Goal: Book appointment/travel/reservation

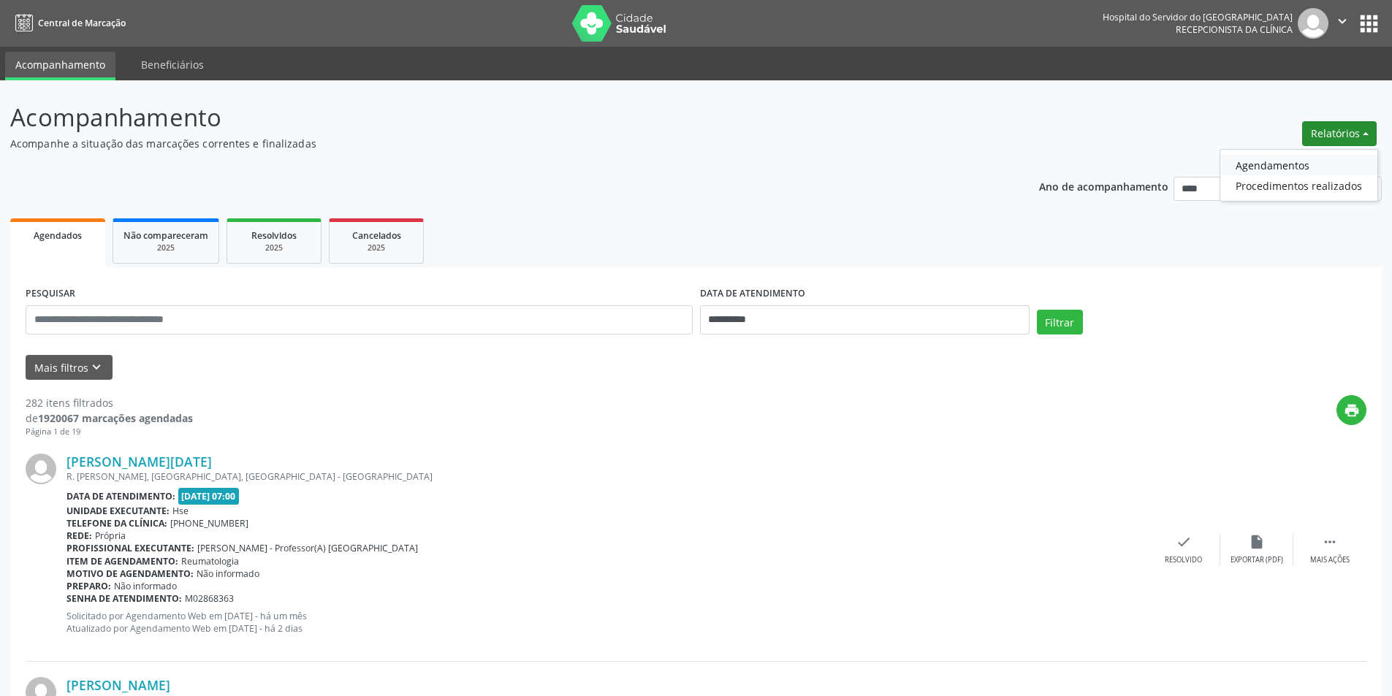
click at [1268, 164] on link "Agendamentos" at bounding box center [1298, 165] width 157 height 20
select select "*"
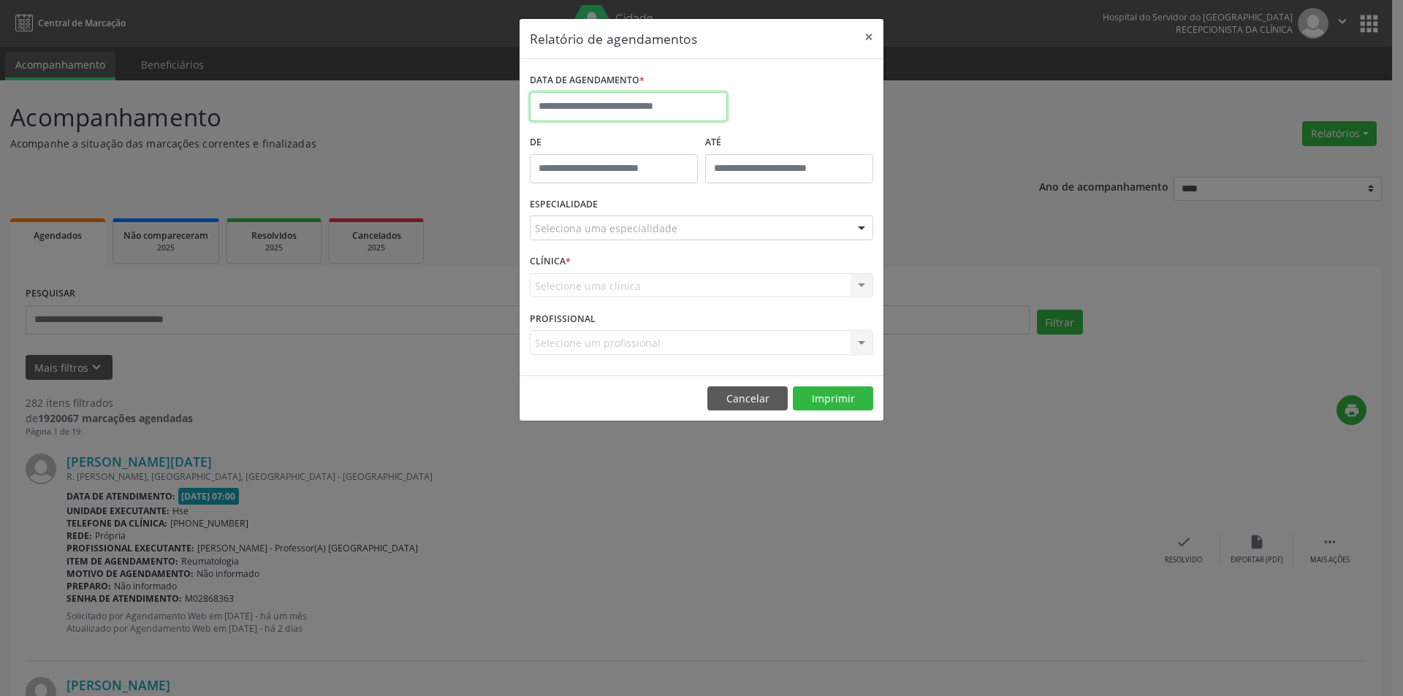
click at [667, 113] on input "text" at bounding box center [628, 106] width 197 height 29
click at [615, 208] on span "9" at bounding box center [610, 212] width 29 height 29
type input "**********"
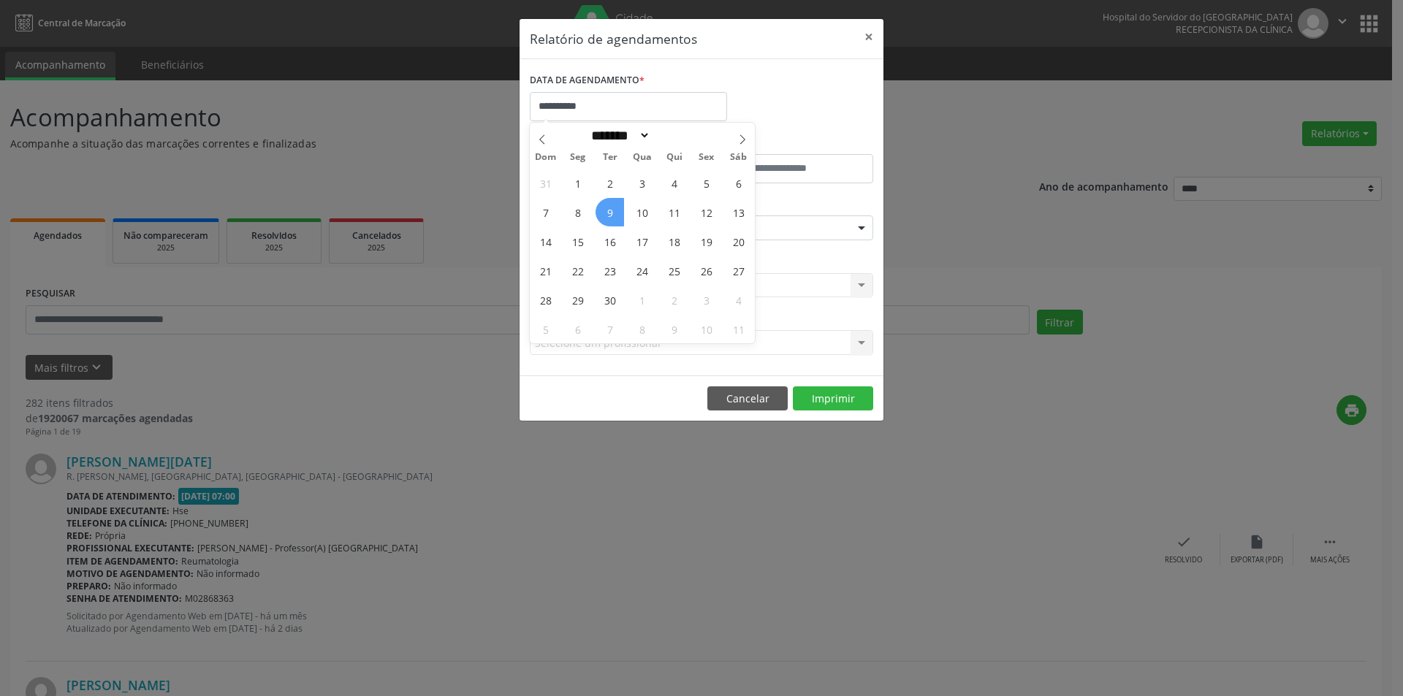
click at [615, 208] on span "9" at bounding box center [610, 212] width 29 height 29
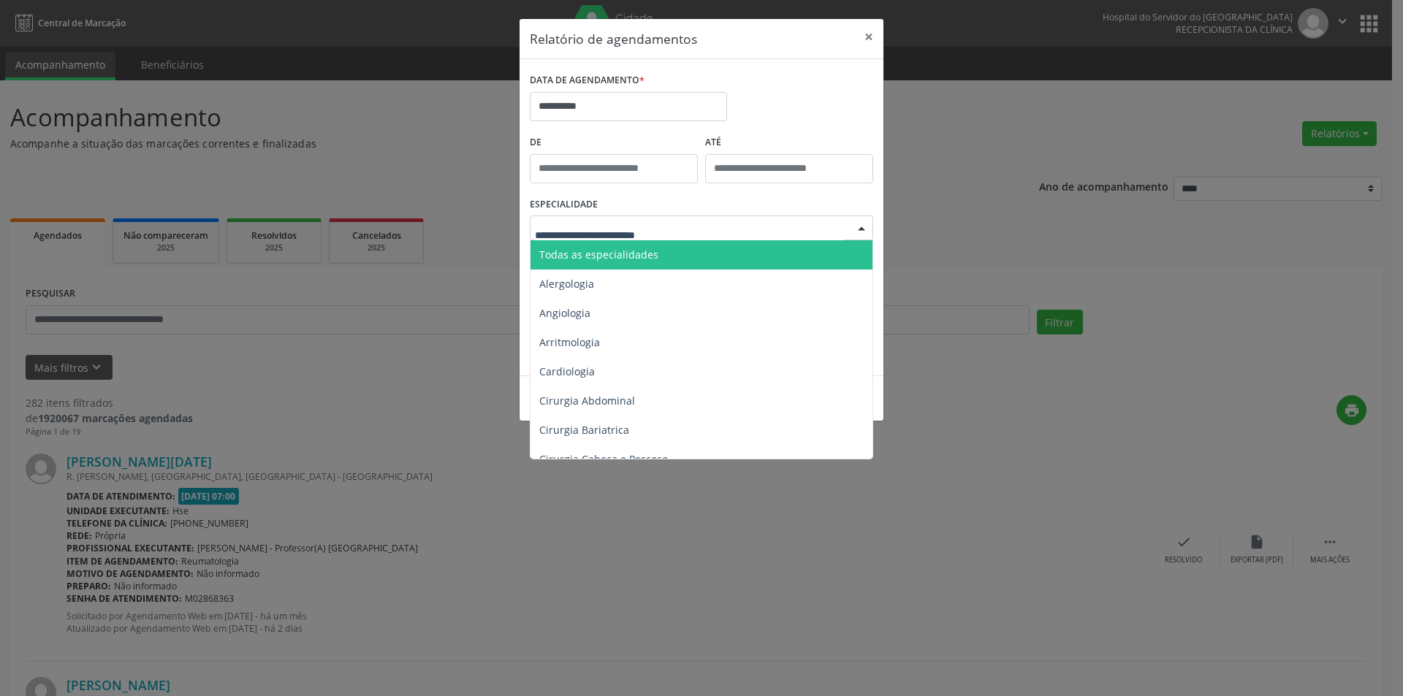
click at [642, 257] on span "Todas as especialidades" at bounding box center [598, 255] width 119 height 14
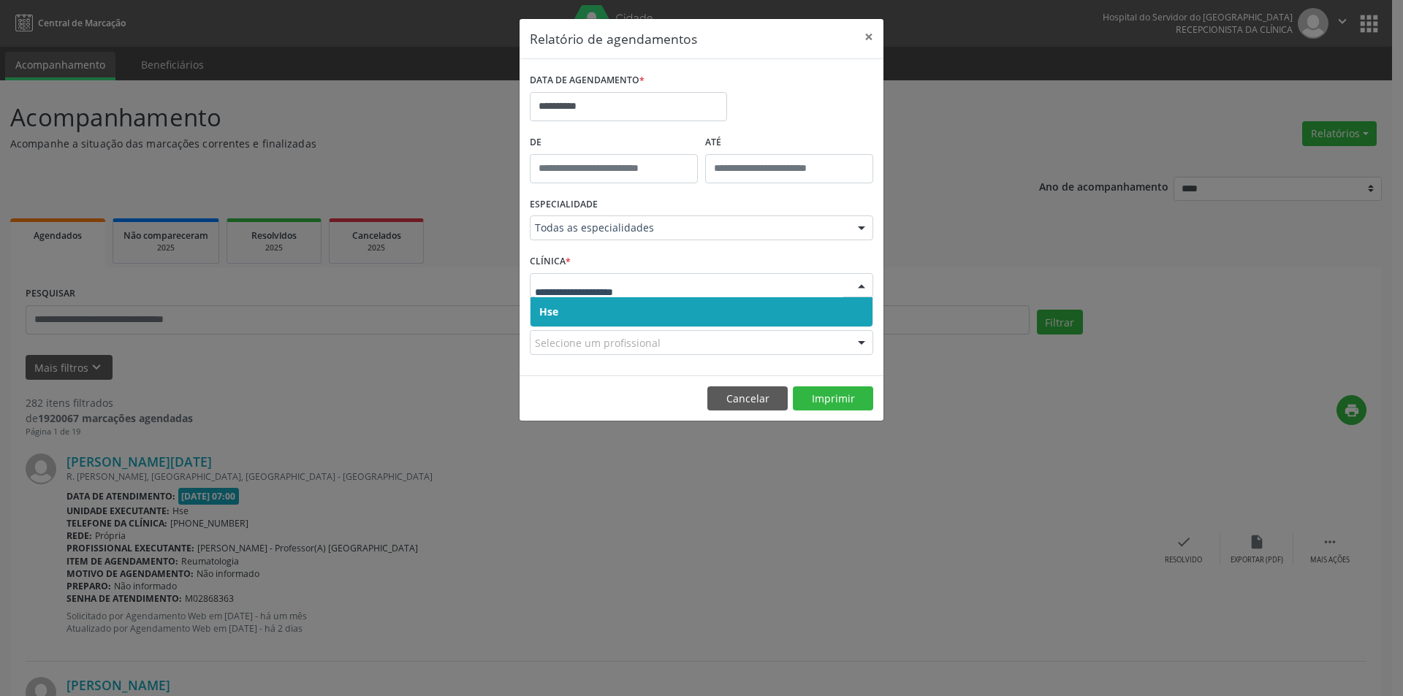
click at [656, 309] on span "Hse" at bounding box center [702, 311] width 342 height 29
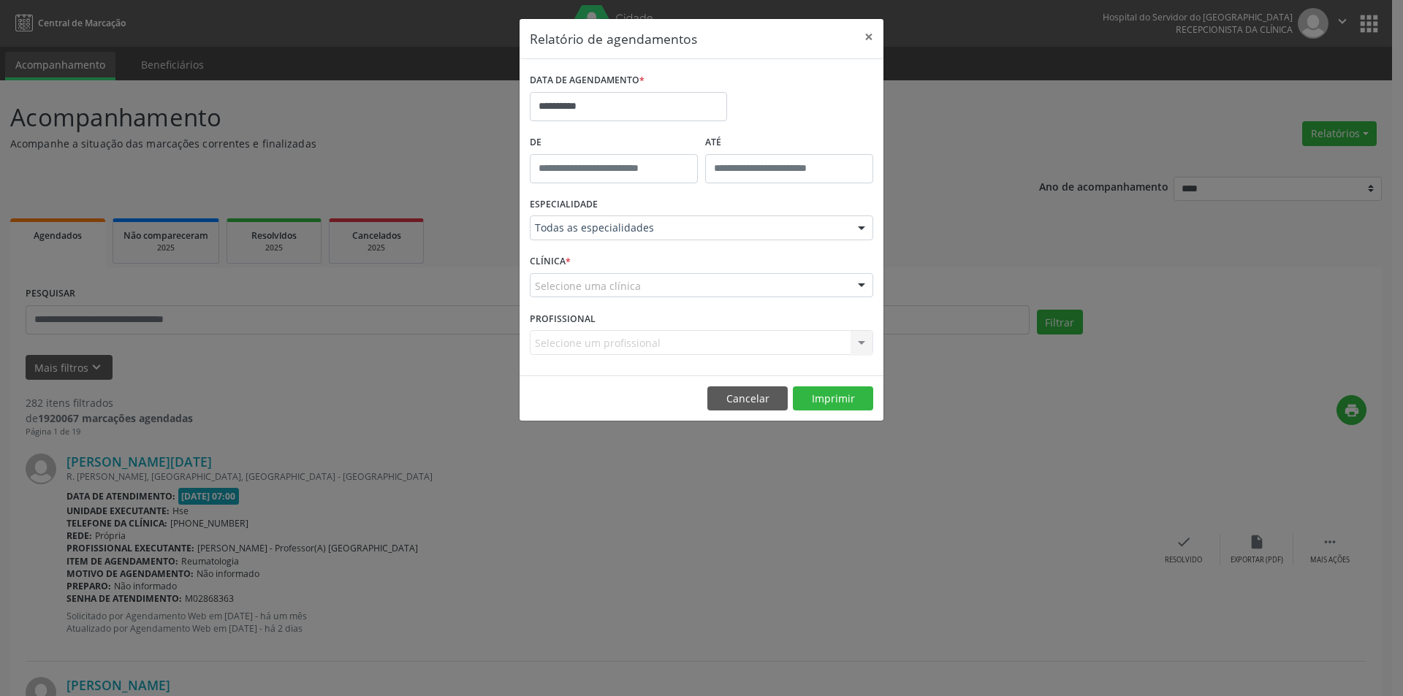
click at [655, 286] on div "Selecione uma clínica" at bounding box center [701, 285] width 343 height 25
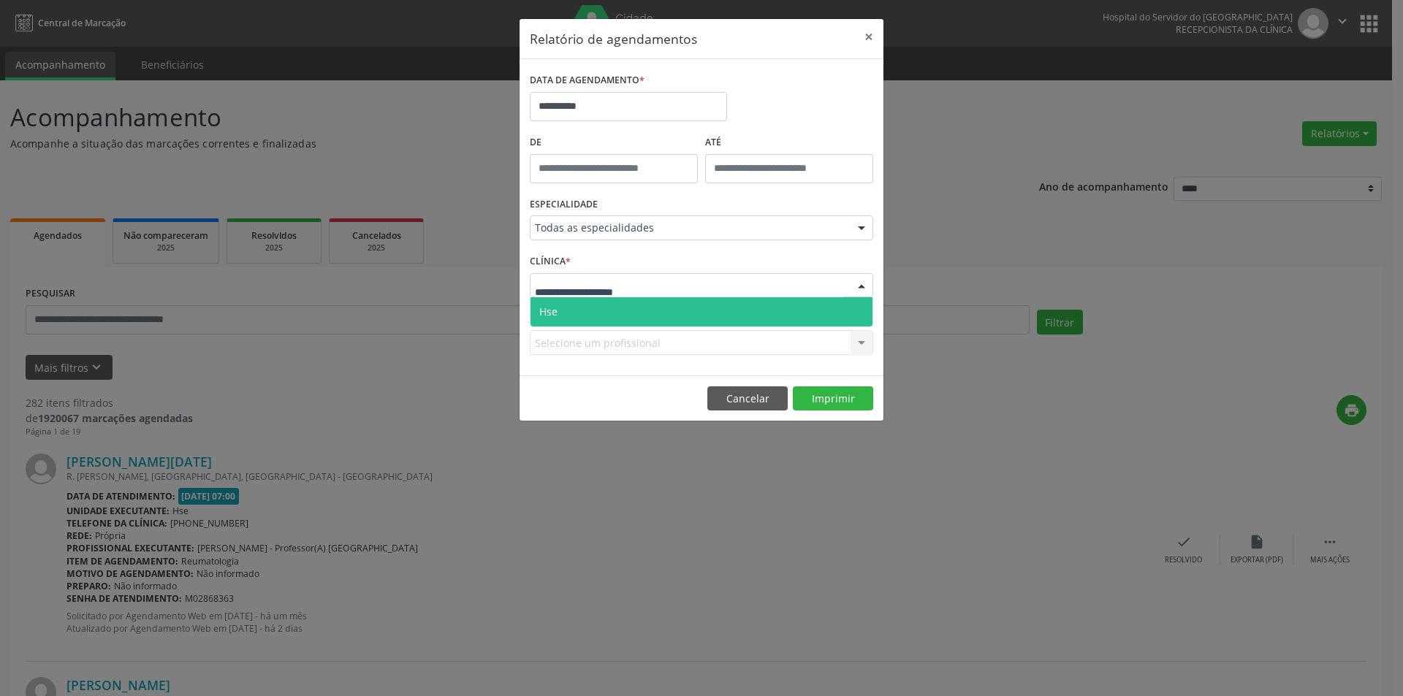
click at [658, 318] on span "Hse" at bounding box center [702, 311] width 342 height 29
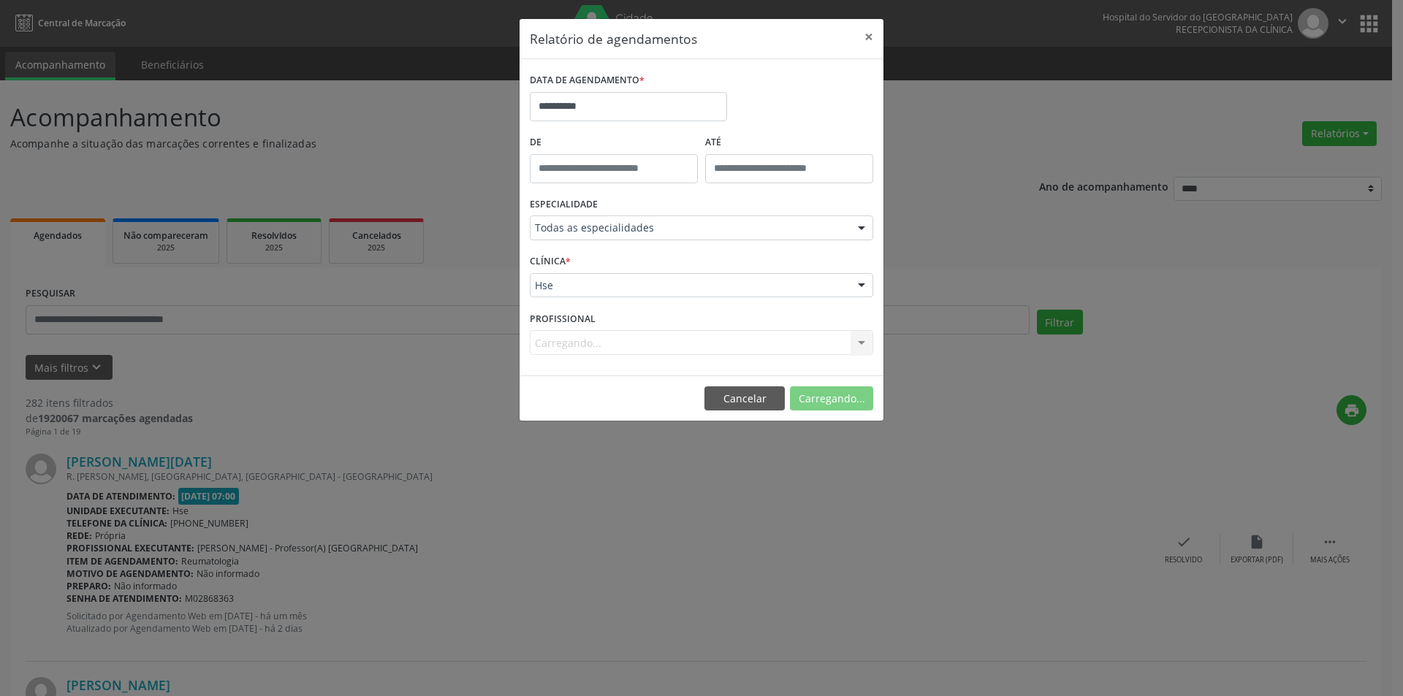
click at [658, 335] on div "Carregando... Nenhum resultado encontrado para: " " Não há nenhuma opção para s…" at bounding box center [701, 342] width 343 height 25
click at [666, 348] on div "Selecione um profissional" at bounding box center [701, 342] width 343 height 25
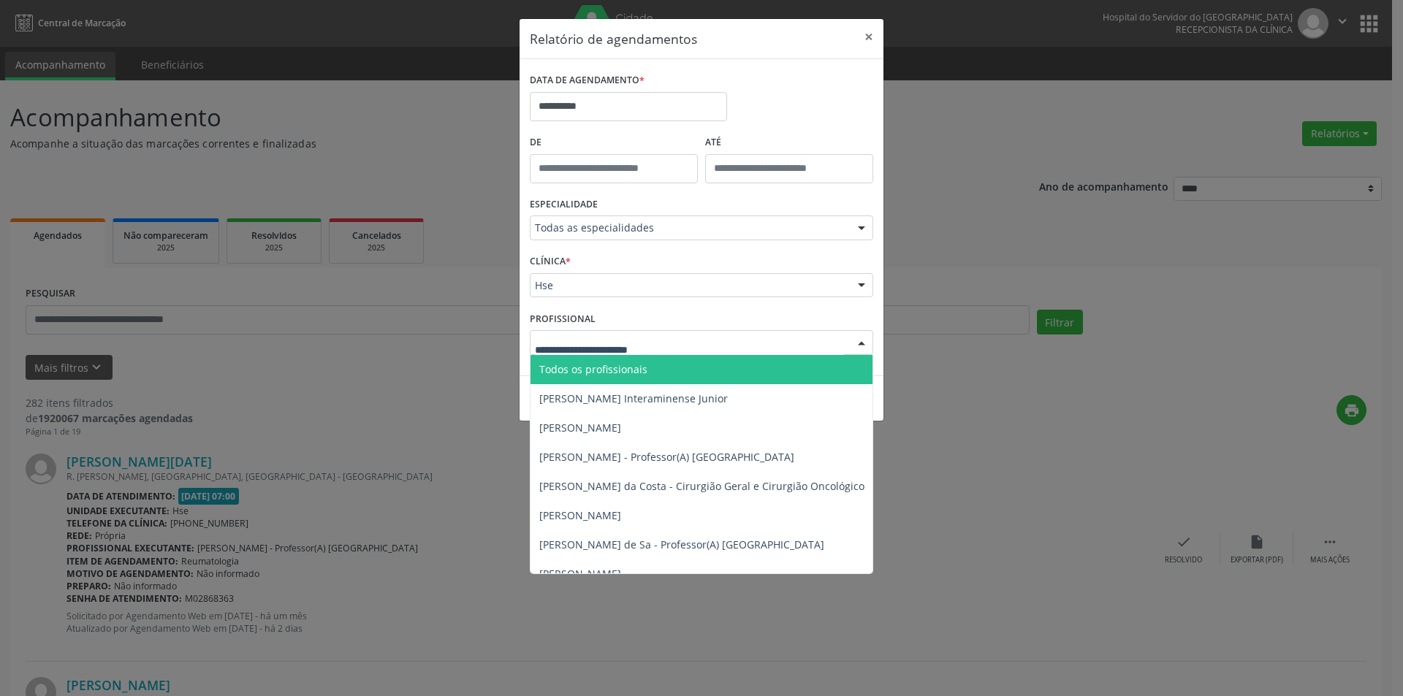
click at [676, 373] on span "Todos os profissionais" at bounding box center [777, 369] width 492 height 29
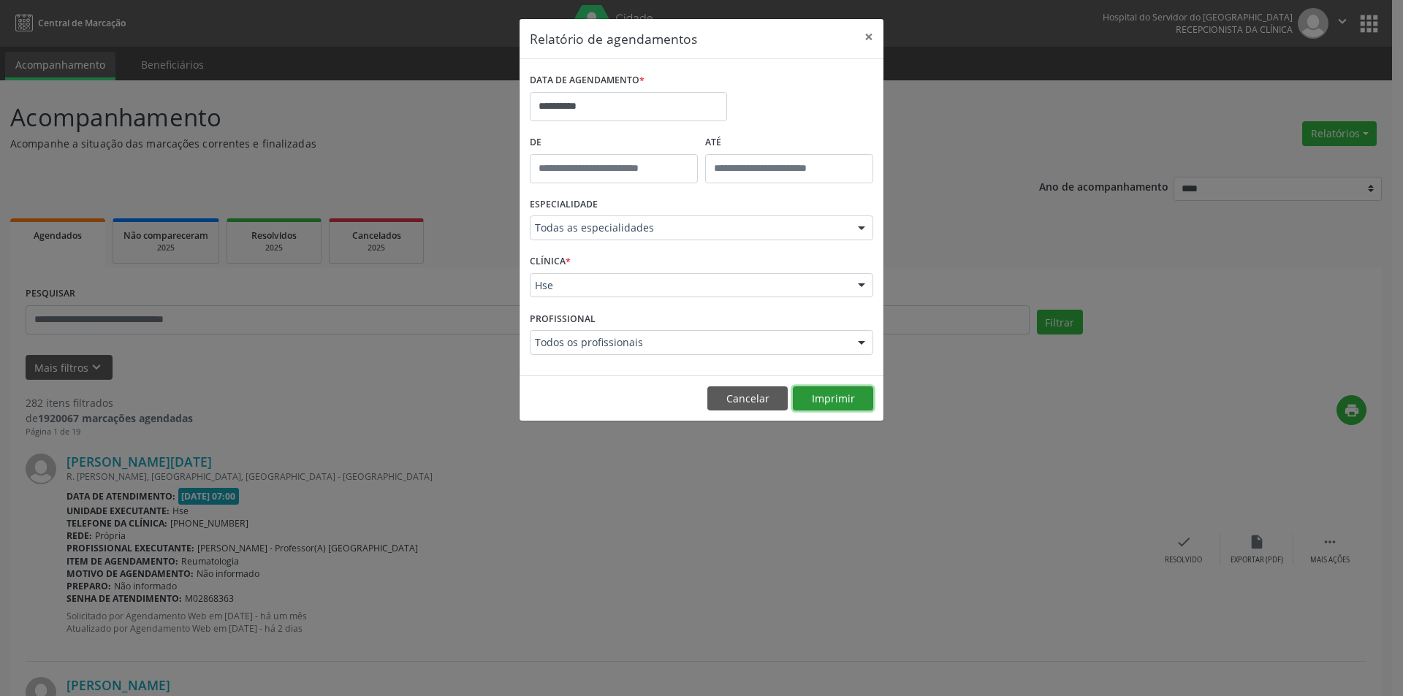
click at [851, 389] on button "Imprimir" at bounding box center [833, 399] width 80 height 25
